Goal: Find specific page/section: Find specific page/section

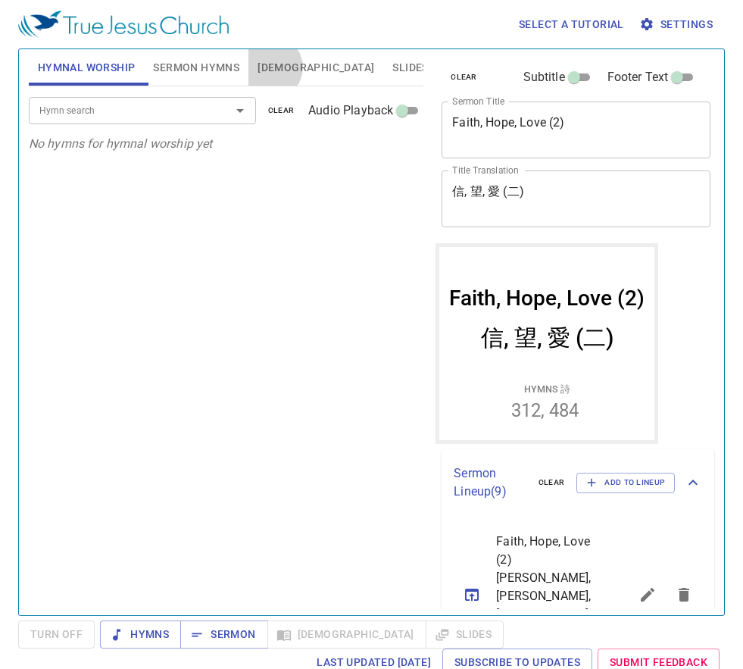
click at [271, 67] on span "Bible" at bounding box center [316, 67] width 117 height 19
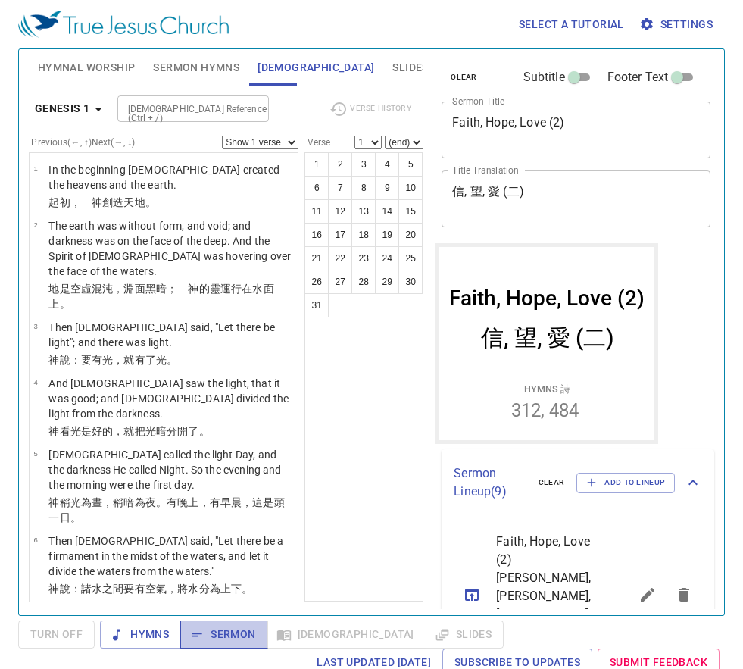
click at [234, 633] on span "Sermon" at bounding box center [223, 634] width 63 height 19
click at [378, 431] on div "1 2 3 4 5 6 7 8 9 10 11 12 13 14 15 16 17 18 19 20 21 22 23 24 25 26 27 28 29 3…" at bounding box center [364, 376] width 119 height 449
